Goal: Transaction & Acquisition: Purchase product/service

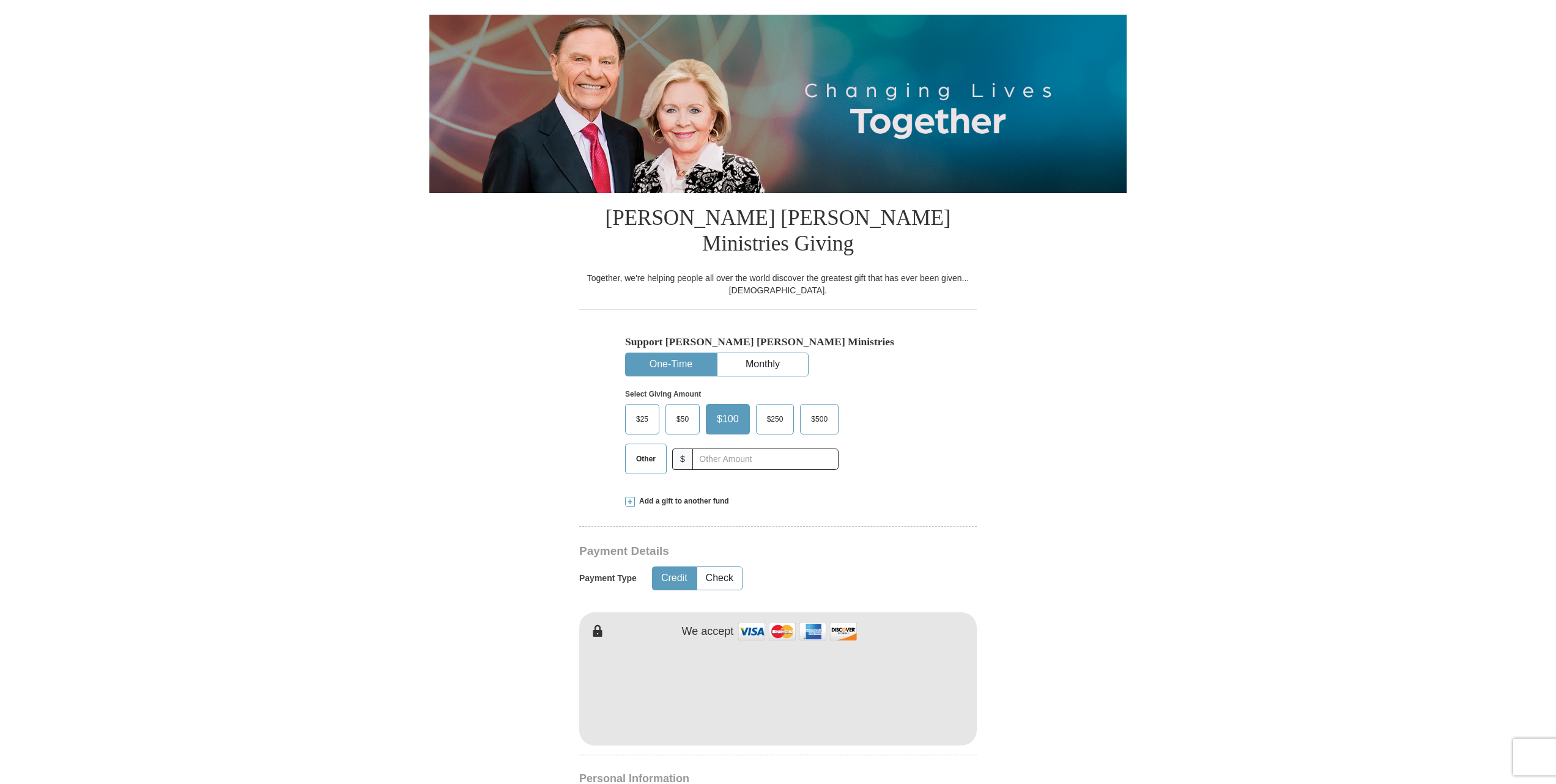
scroll to position [187, 0]
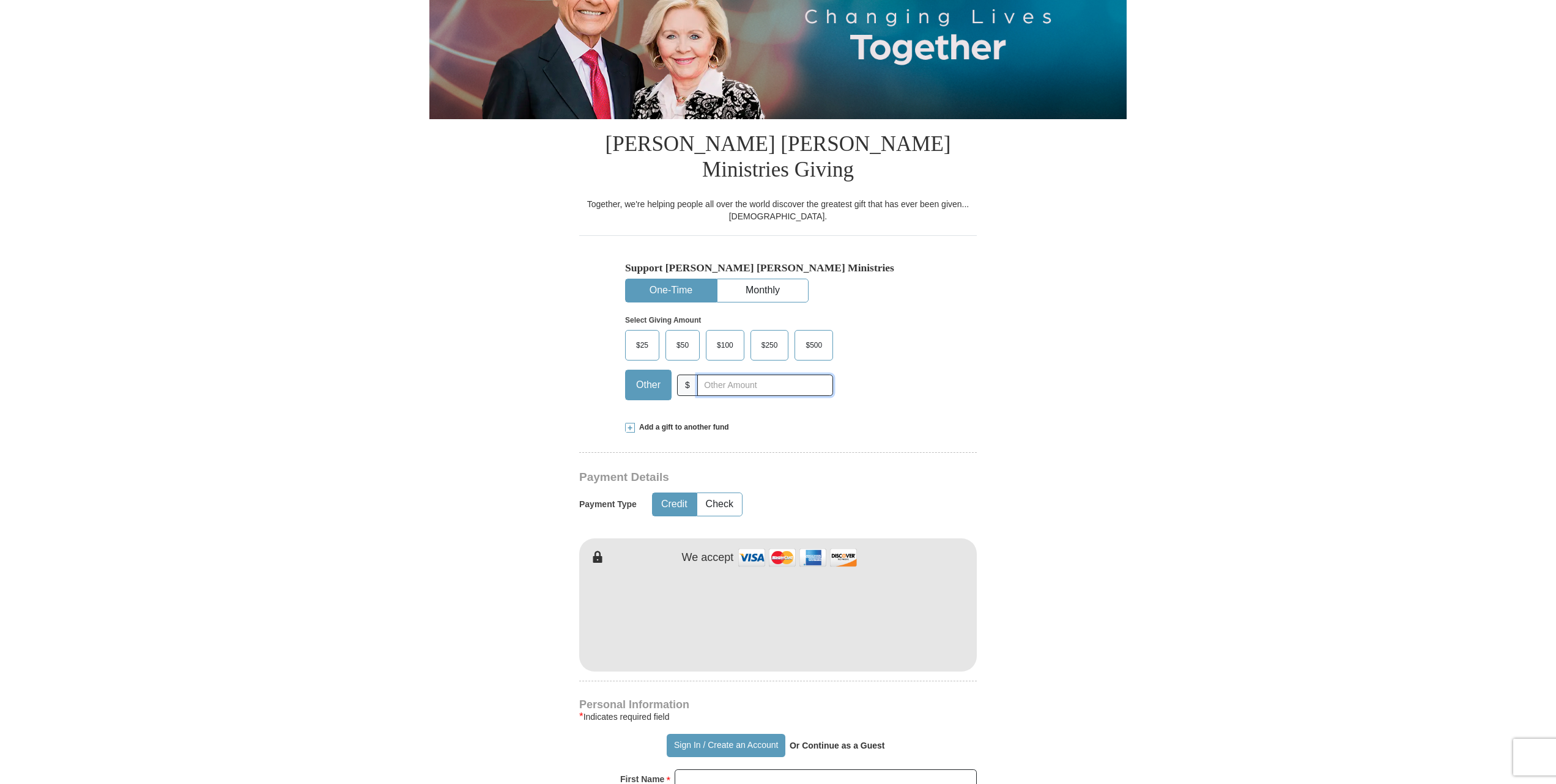
click at [721, 375] on input "text" at bounding box center [765, 386] width 136 height 22
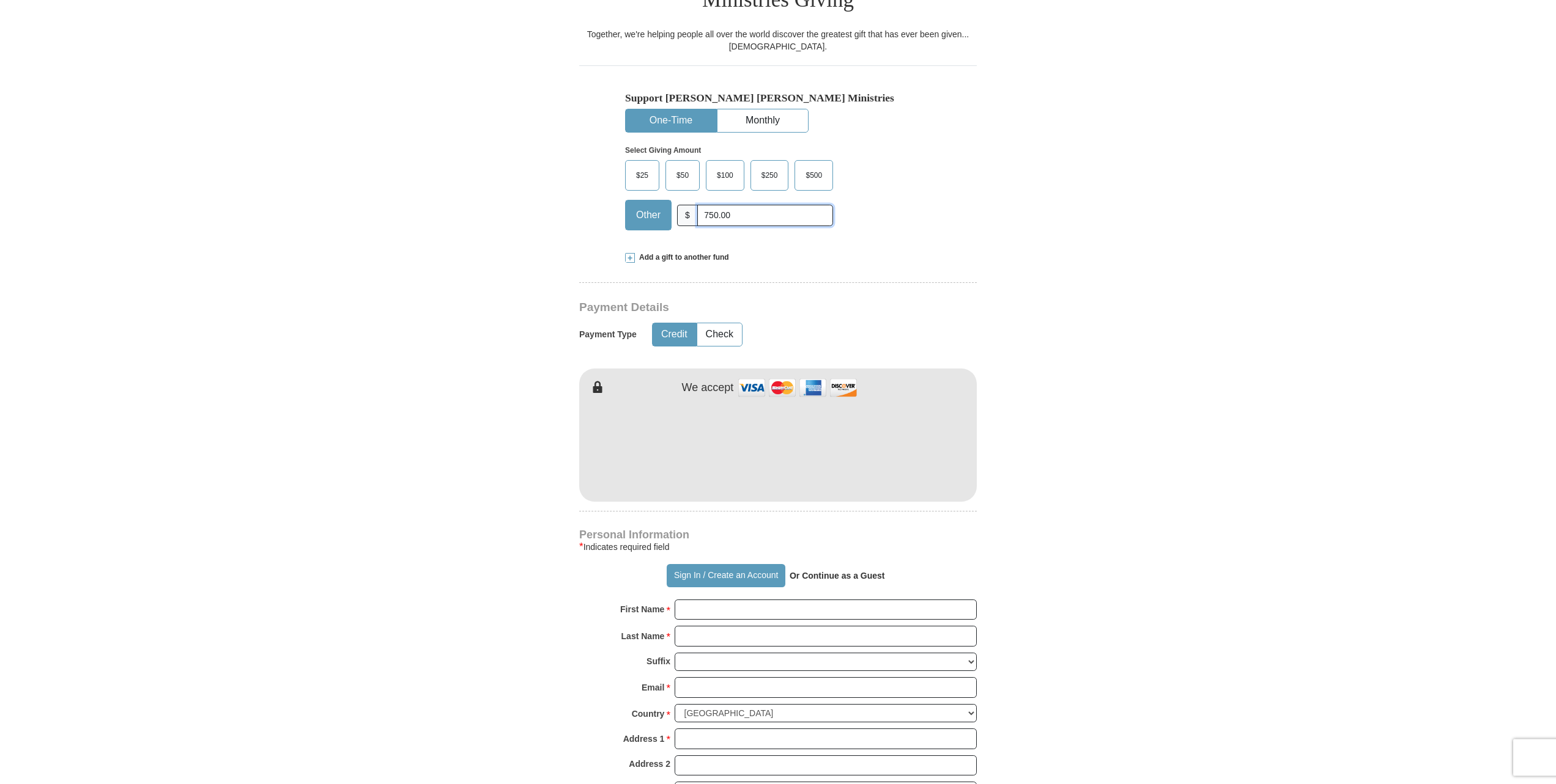
scroll to position [436, 0]
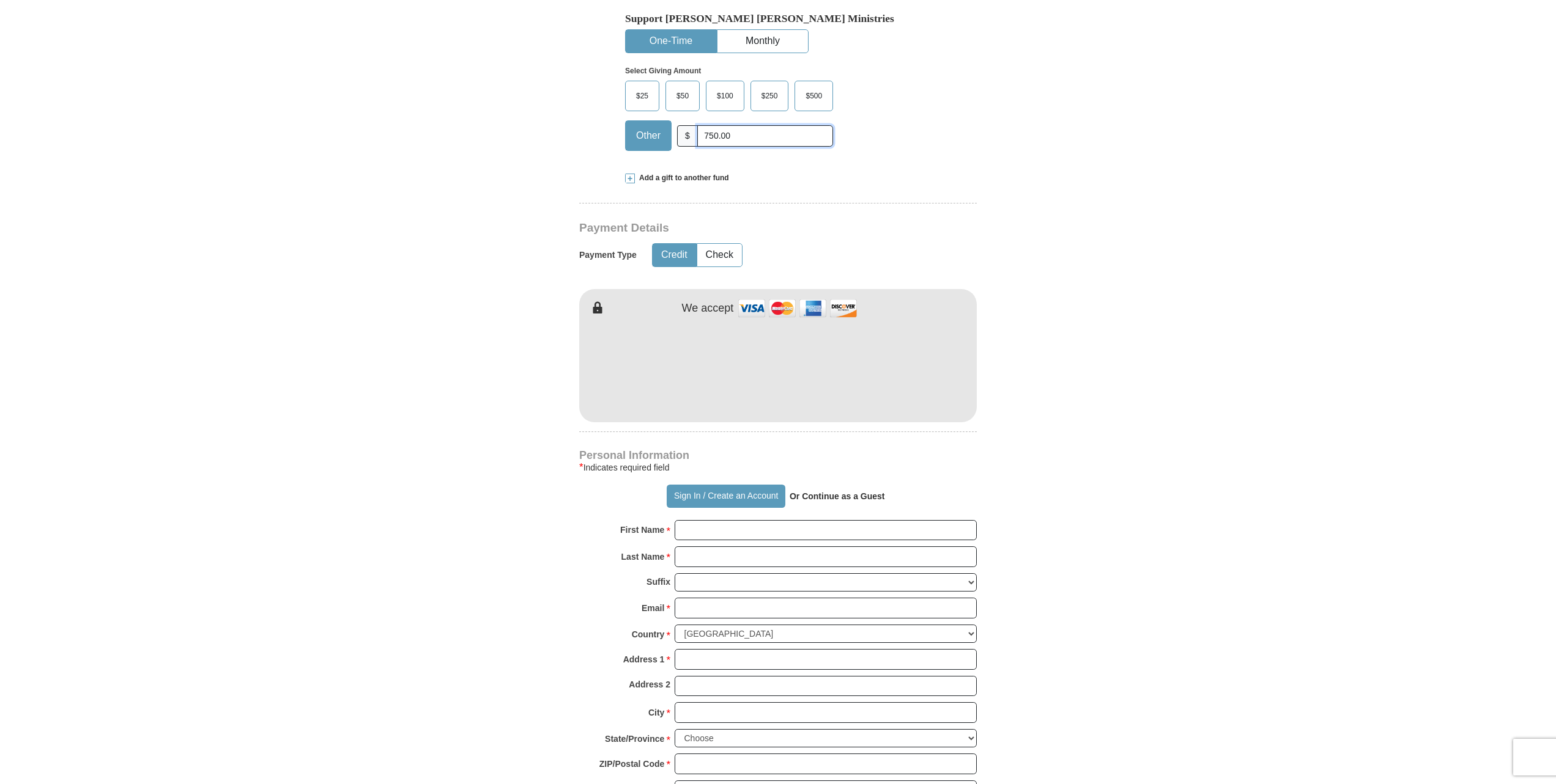
type input "750.00"
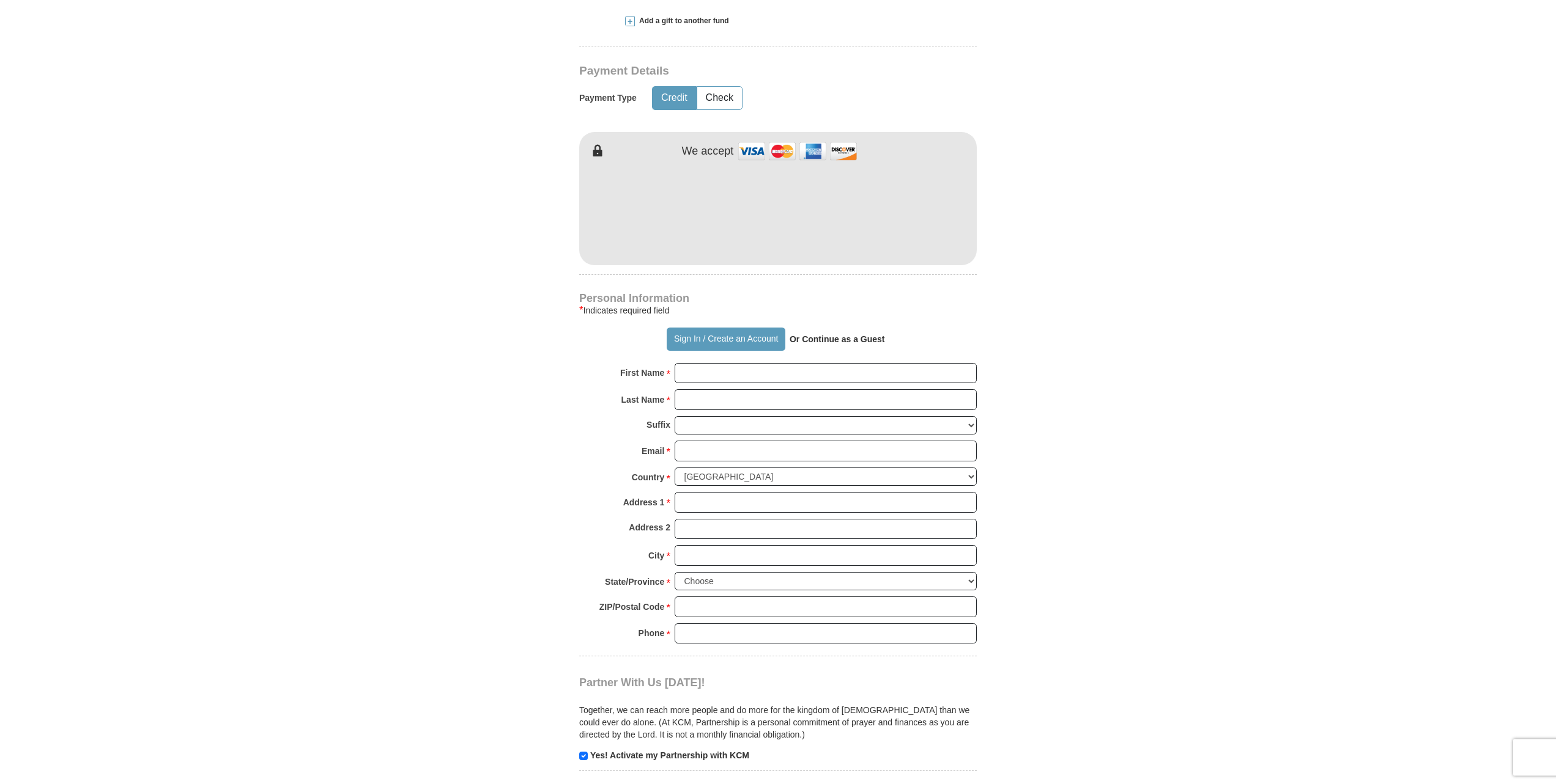
scroll to position [623, 0]
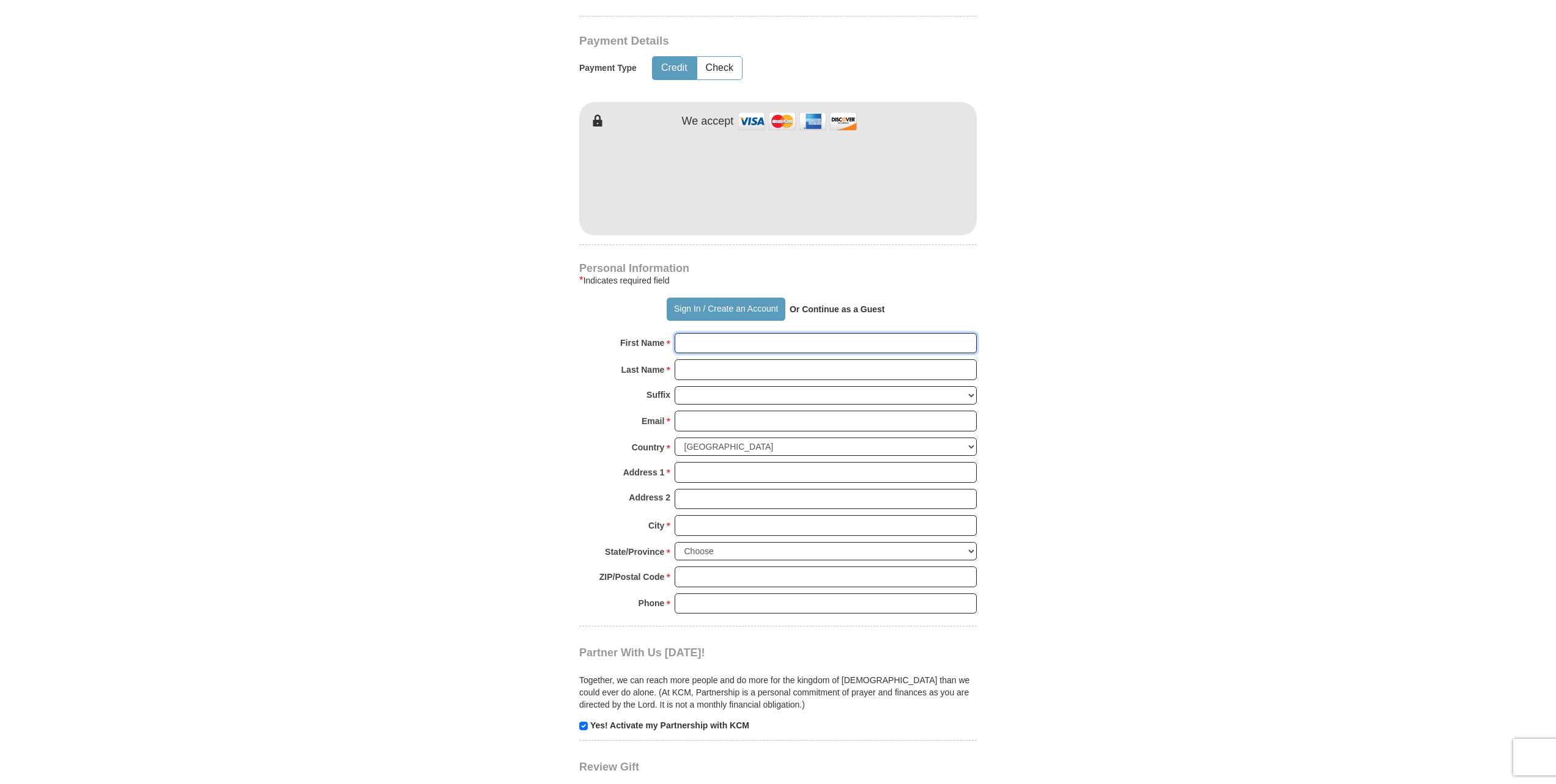
click at [758, 333] on input "First Name *" at bounding box center [825, 343] width 302 height 21
type input "[PERSON_NAME]"
click at [742, 360] on input "Last Name *" at bounding box center [825, 370] width 302 height 21
click at [741, 360] on input "Last Name *" at bounding box center [825, 370] width 302 height 21
type input "[PERSON_NAME]"
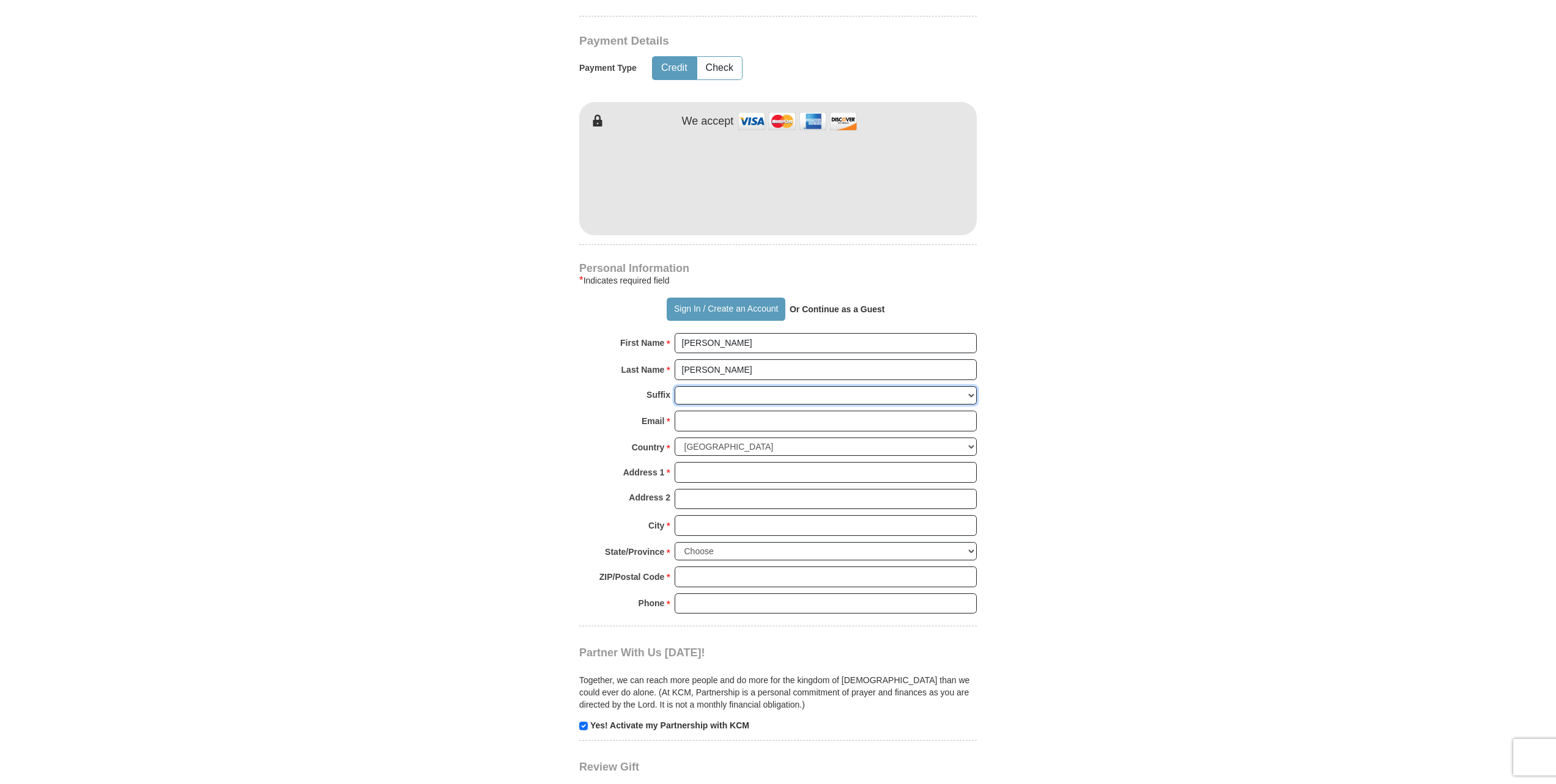
click at [674, 386] on select "[PERSON_NAME] I II III IV V VI" at bounding box center [825, 396] width 302 height 19
click at [607, 411] on div "Email * Please enter Email The email address you have entered is not valid." at bounding box center [777, 424] width 397 height 27
click at [698, 411] on input "Email *" at bounding box center [825, 421] width 302 height 21
type input "[EMAIL_ADDRESS][DOMAIN_NAME]"
click at [688, 462] on input "Address 1 *" at bounding box center [825, 472] width 302 height 21
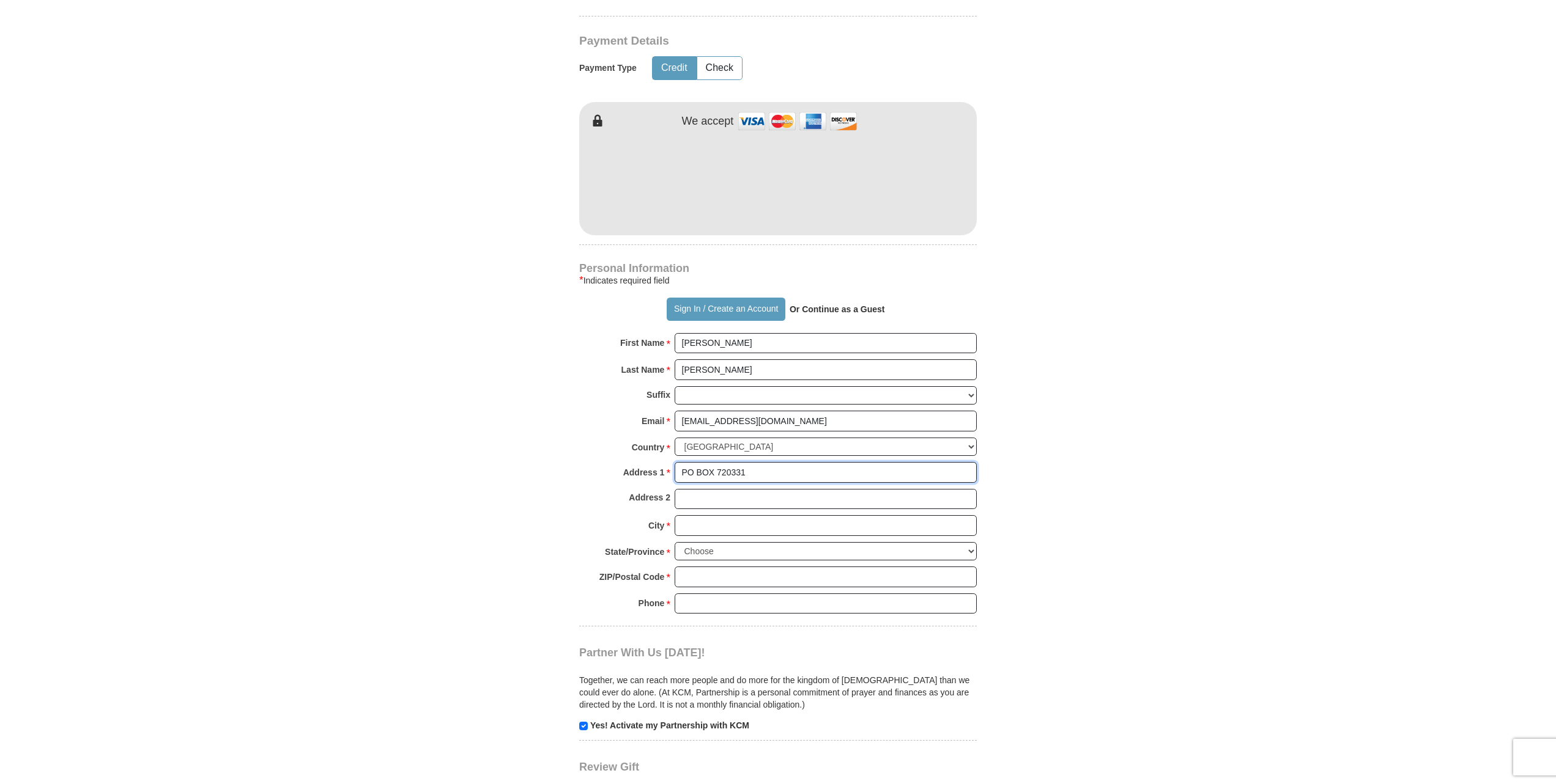
type input "PO BOX 720331"
click at [697, 515] on input "City *" at bounding box center [825, 525] width 302 height 21
type input "OKC"
click at [674, 542] on select "Choose [US_STATE] [US_STATE] [US_STATE] [US_STATE] [US_STATE] Armed Forces Amer…" at bounding box center [825, 551] width 302 height 19
select select "OK"
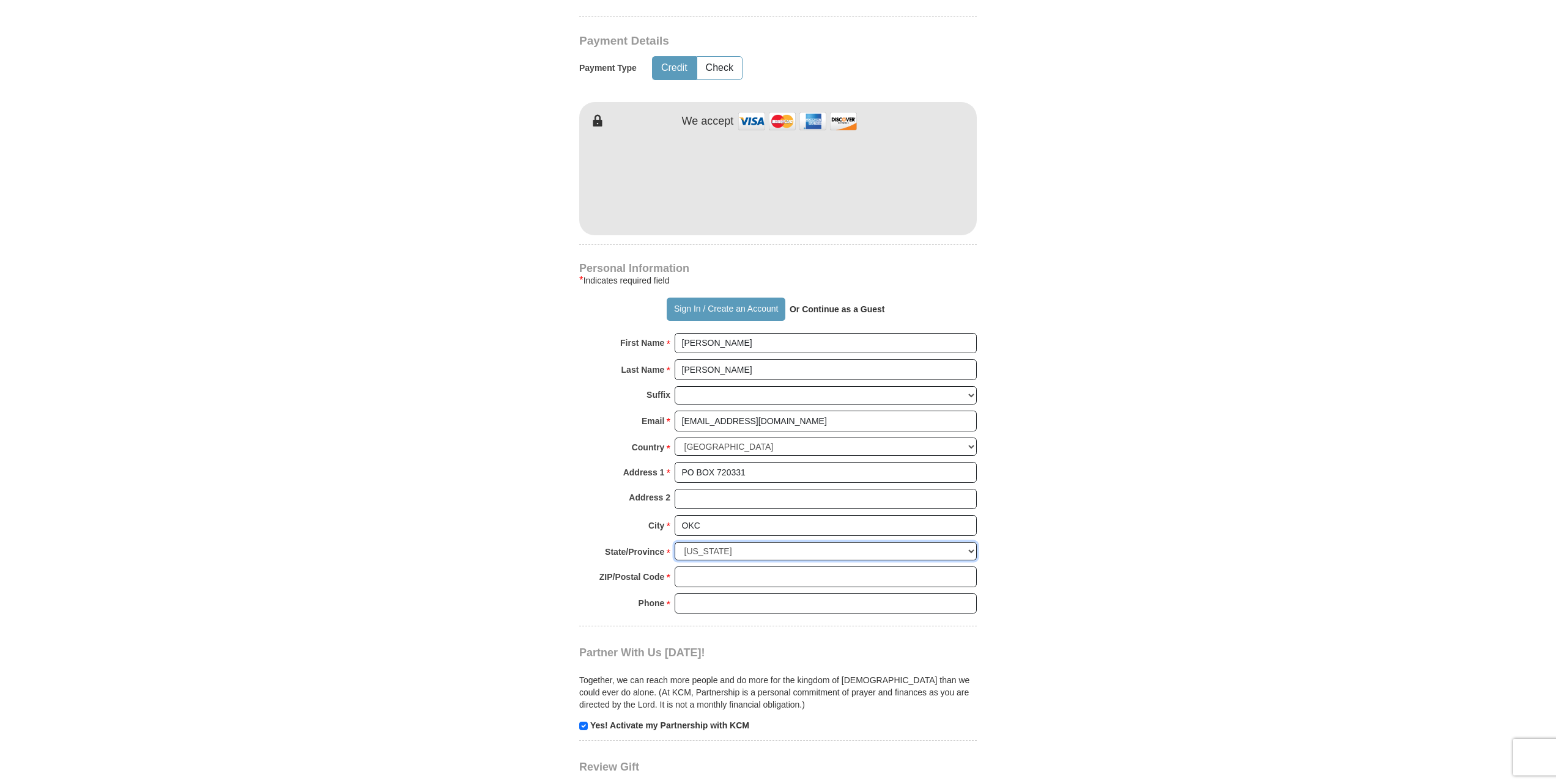
click option "[US_STATE]" at bounding box center [0, 0] width 0 height 0
click at [696, 542] on select "Choose [US_STATE] [US_STATE] [US_STATE] [US_STATE] [US_STATE] Armed Forces Amer…" at bounding box center [825, 551] width 302 height 19
click at [689, 567] on input "ZIP/Postal Code *" at bounding box center [825, 577] width 302 height 21
type input "73172-0331"
click at [693, 593] on input "Phone * *" at bounding box center [825, 604] width 302 height 21
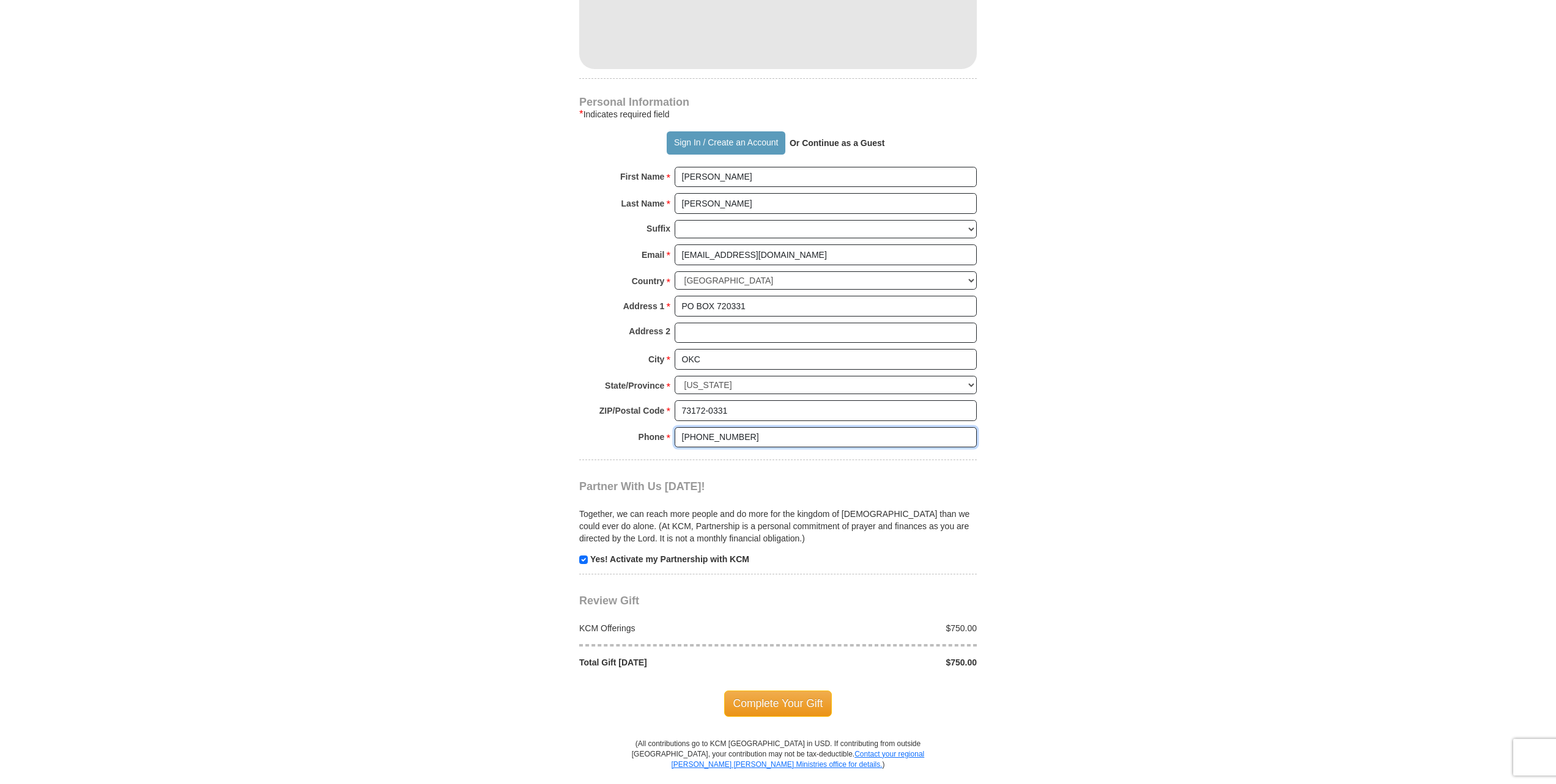
scroll to position [811, 0]
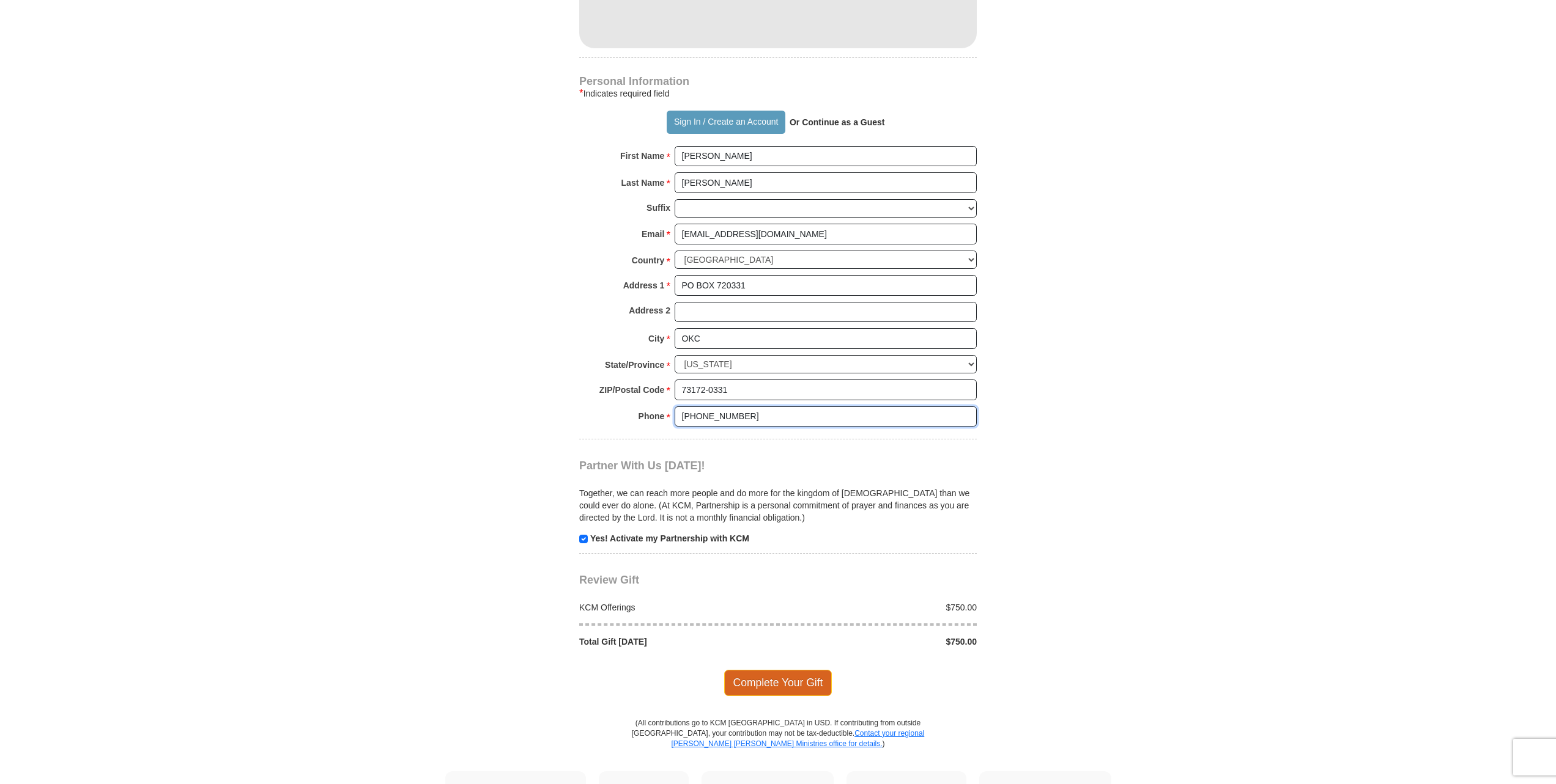
type input "[PHONE_NUMBER]"
click at [795, 670] on span "Complete Your Gift" at bounding box center [778, 683] width 108 height 25
